Goal: Transaction & Acquisition: Subscribe to service/newsletter

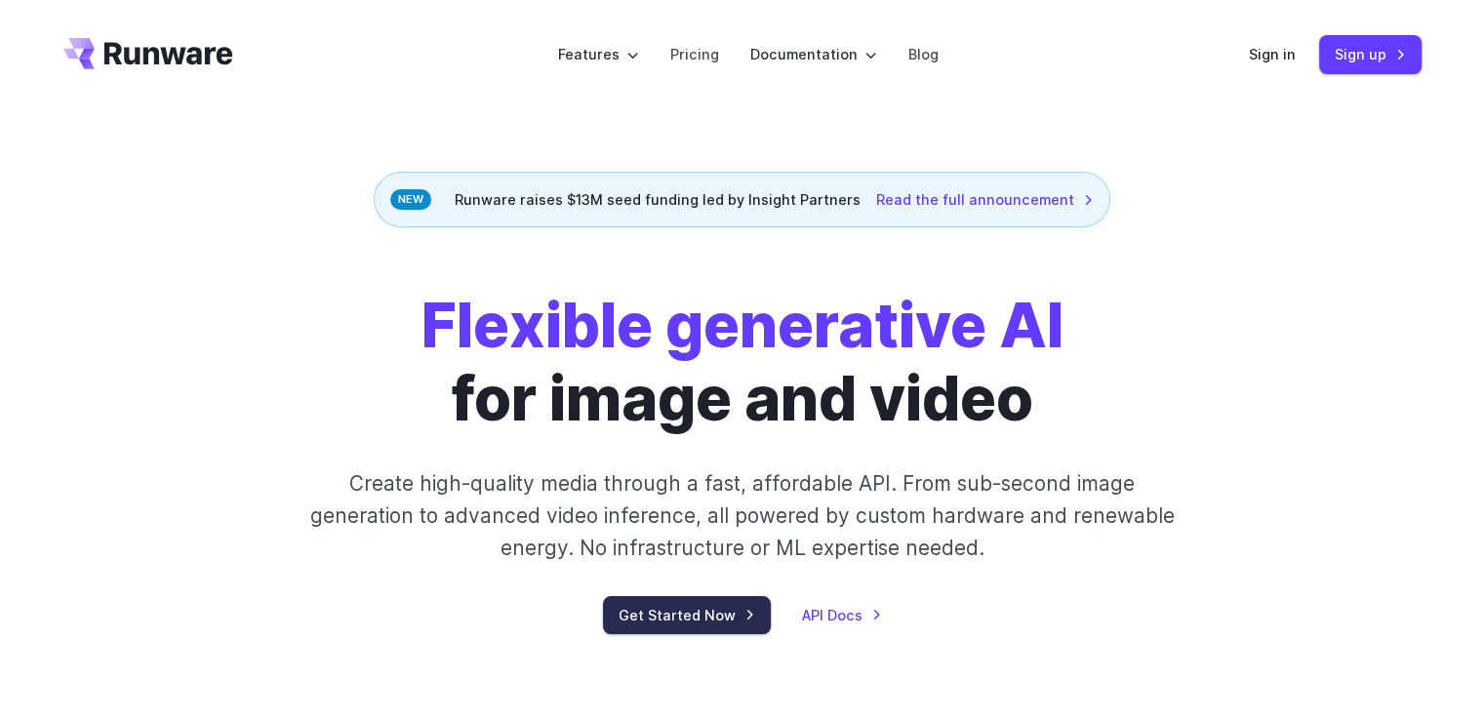
click at [654, 615] on link "Get Started Now" at bounding box center [687, 615] width 168 height 38
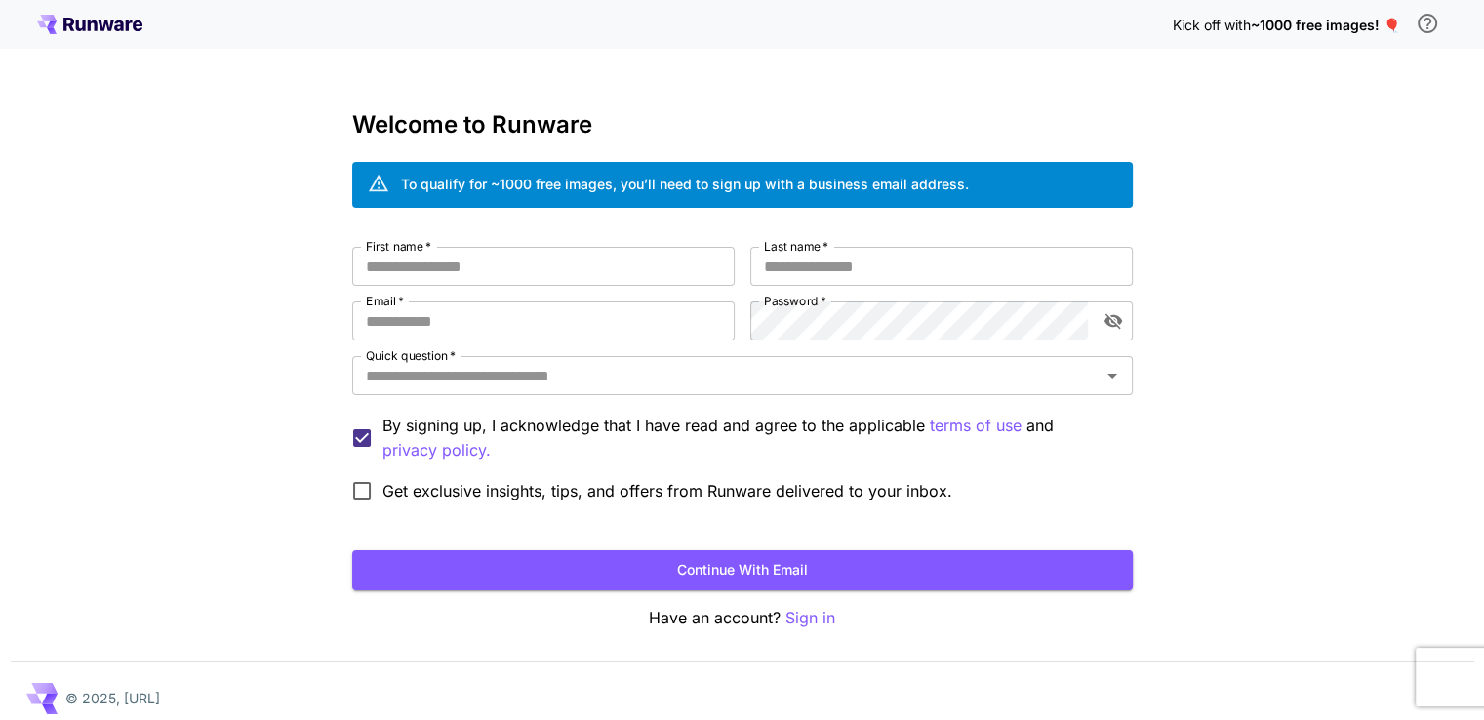
scroll to position [14, 0]
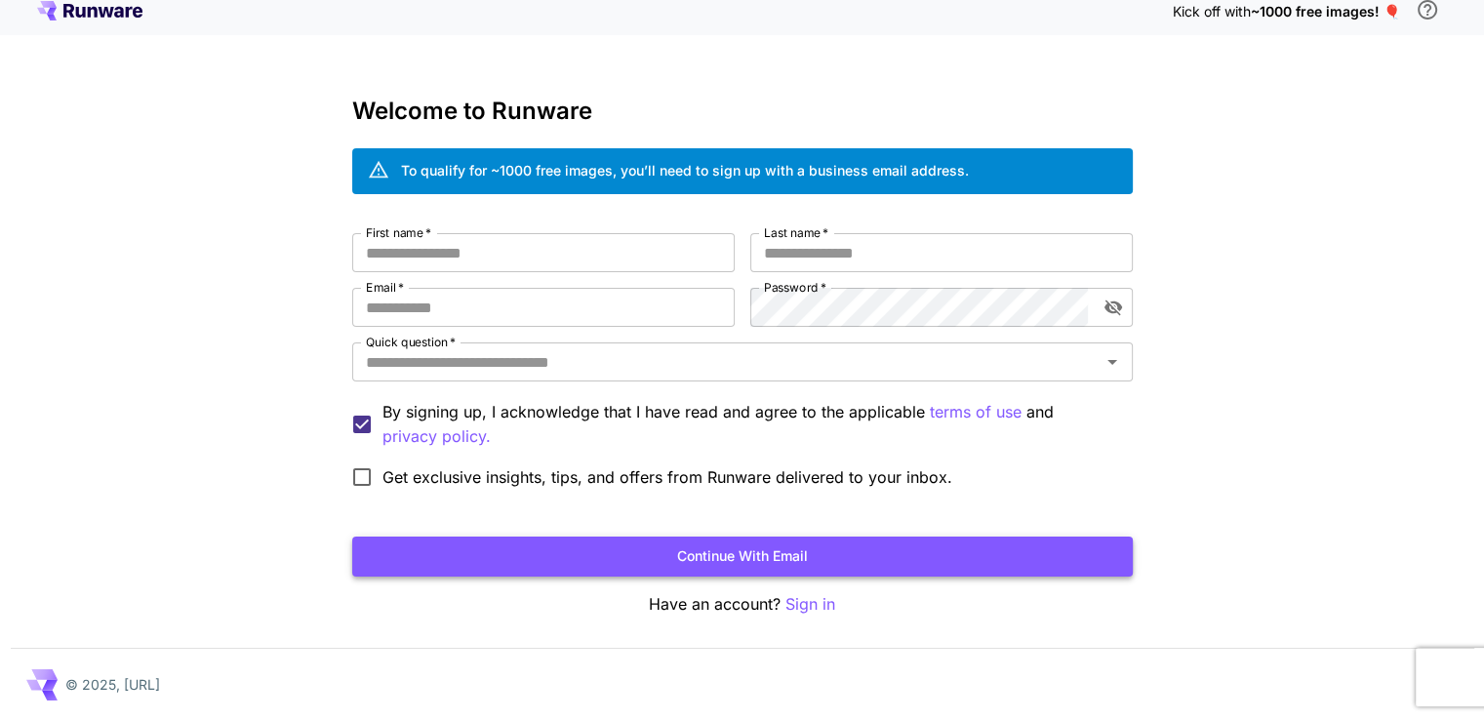
click at [585, 554] on button "Continue with email" at bounding box center [742, 557] width 780 height 40
click at [812, 596] on p "Sign in" at bounding box center [810, 604] width 50 height 24
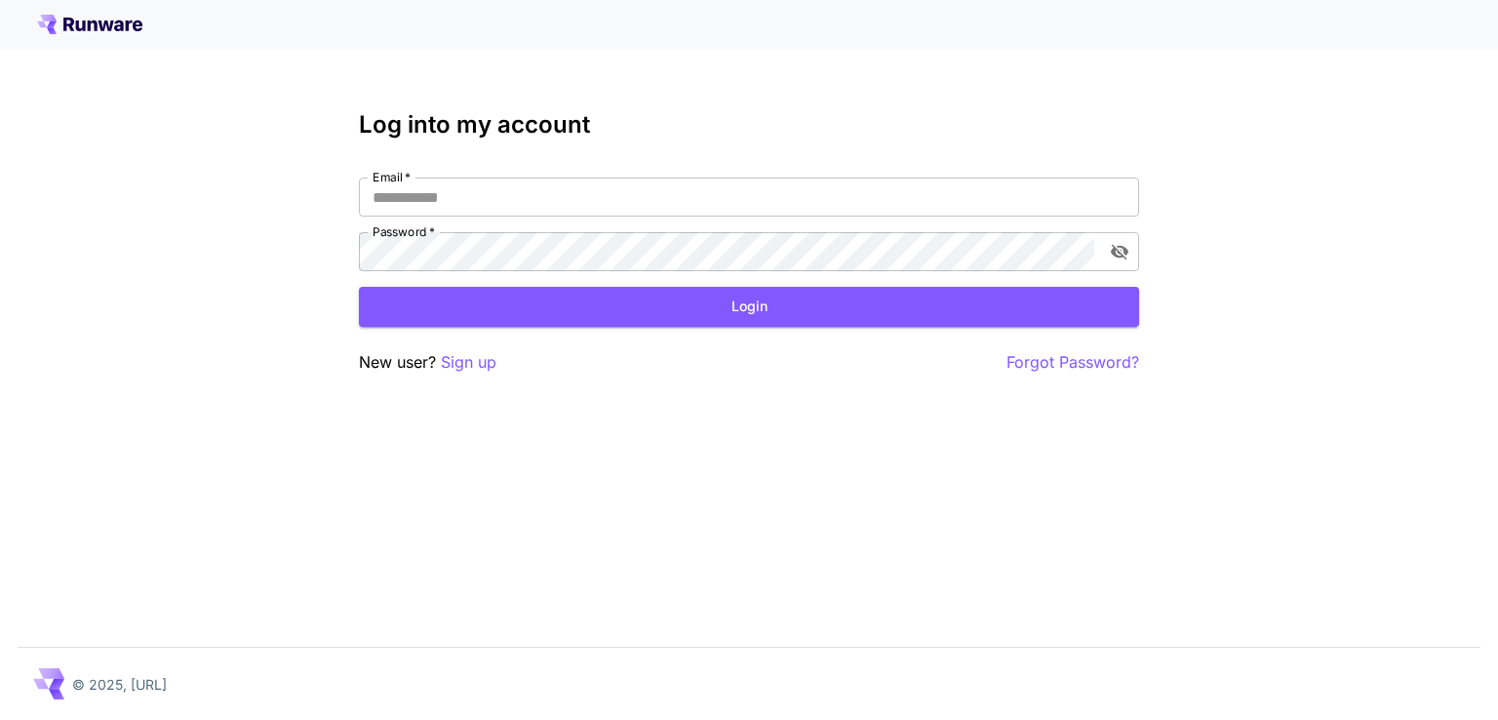
click at [109, 30] on icon at bounding box center [107, 25] width 16 height 11
